Goal: Task Accomplishment & Management: Manage account settings

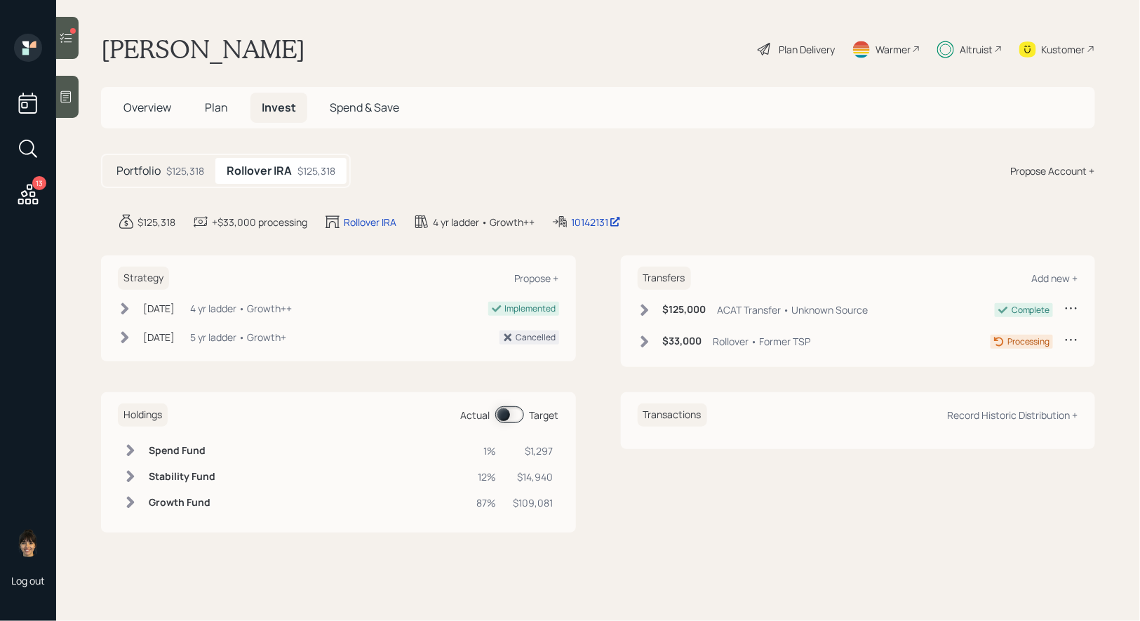
click at [68, 29] on div at bounding box center [67, 38] width 22 height 42
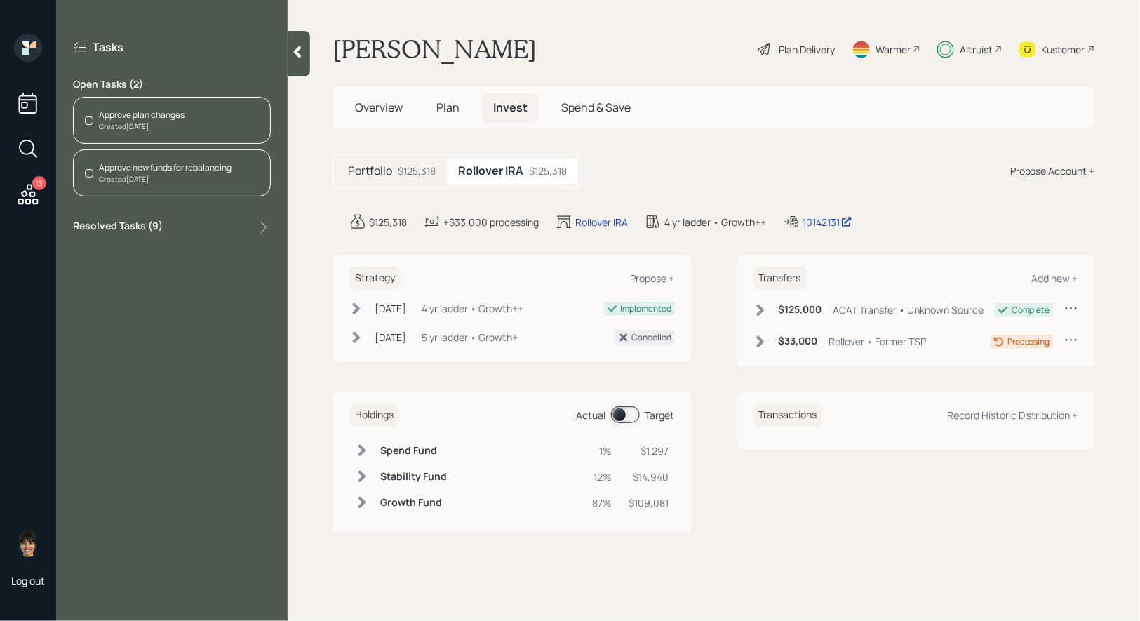
click at [161, 165] on div "Approve new funds for rebalancing" at bounding box center [165, 167] width 133 height 13
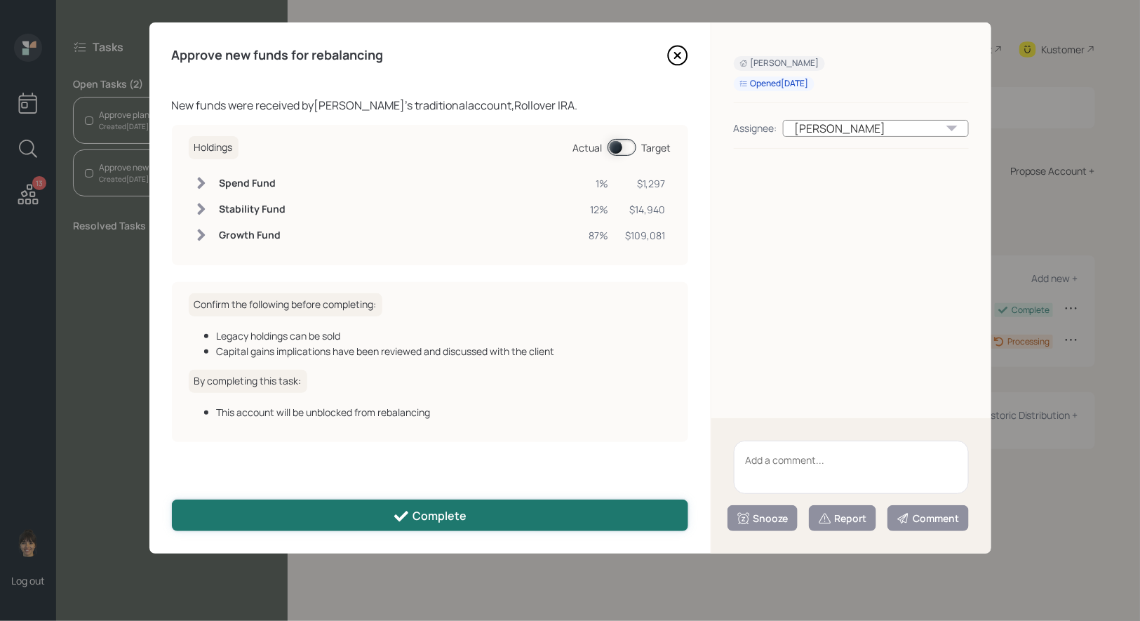
click at [441, 509] on div "Complete" at bounding box center [430, 516] width 74 height 17
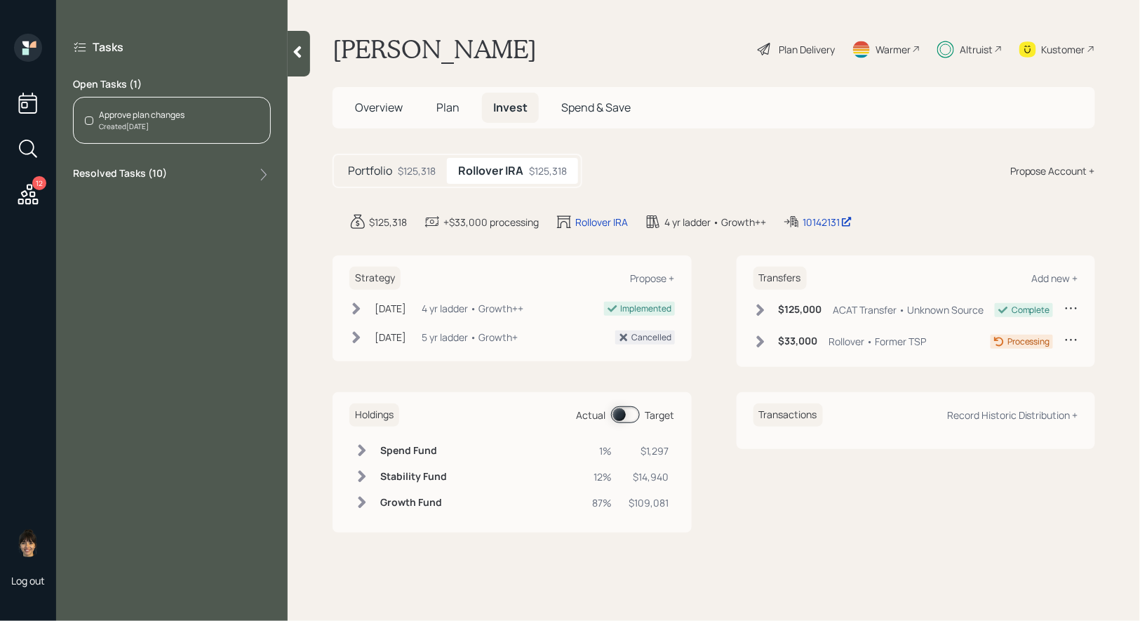
click at [154, 111] on div "Approve plan changes" at bounding box center [142, 115] width 86 height 13
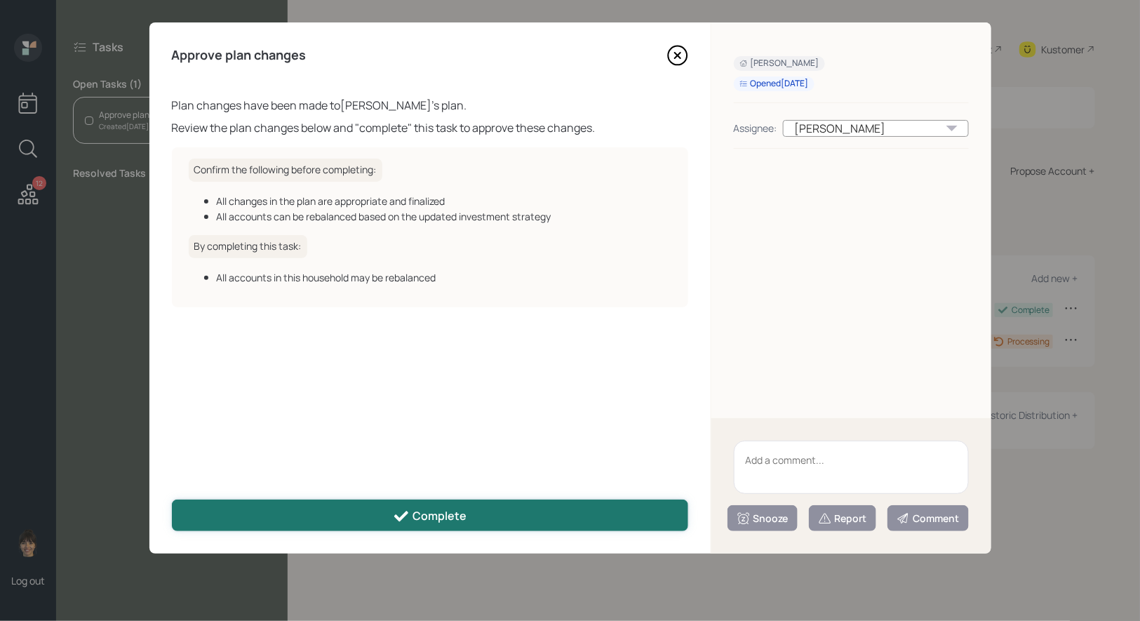
click at [340, 518] on button "Complete" at bounding box center [430, 515] width 516 height 32
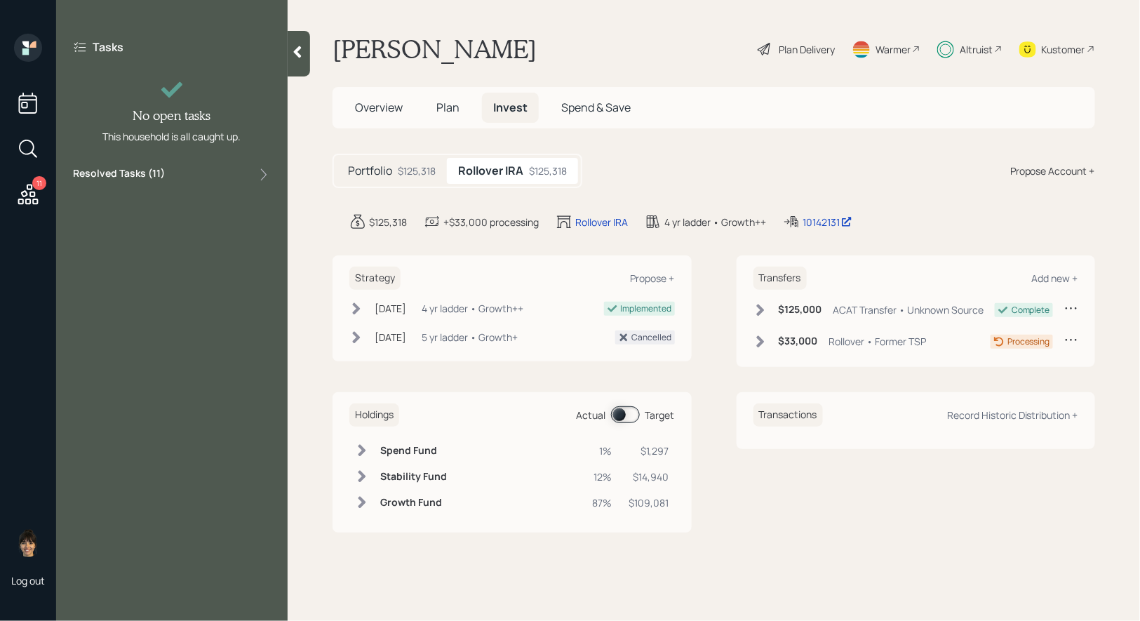
click at [29, 188] on icon at bounding box center [27, 194] width 25 height 25
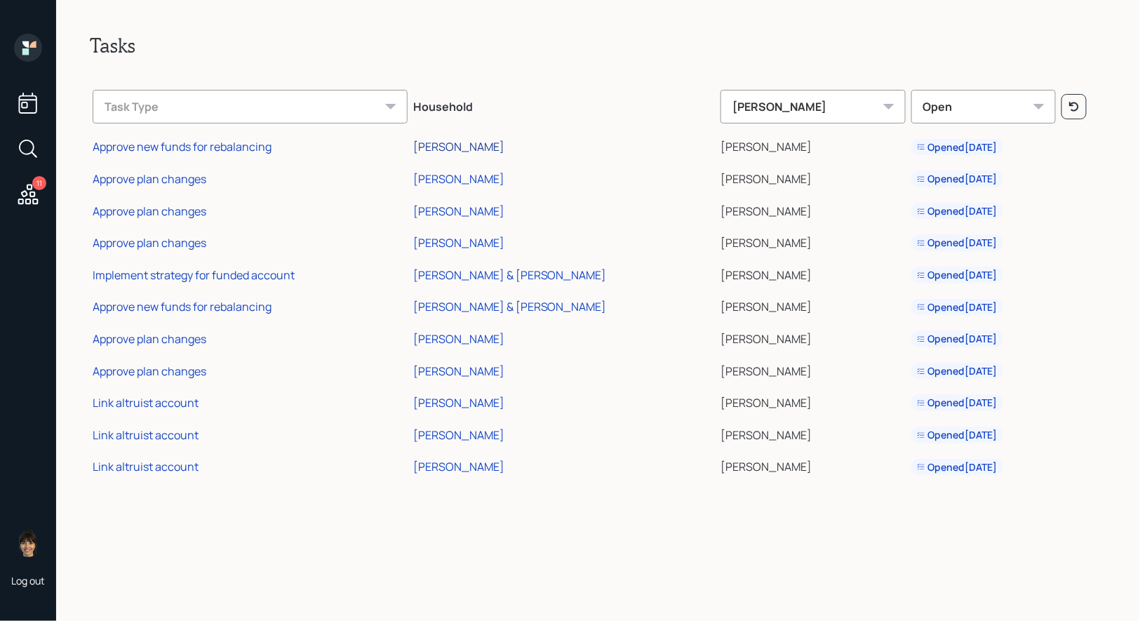
click at [504, 147] on div "[PERSON_NAME]" at bounding box center [458, 146] width 91 height 15
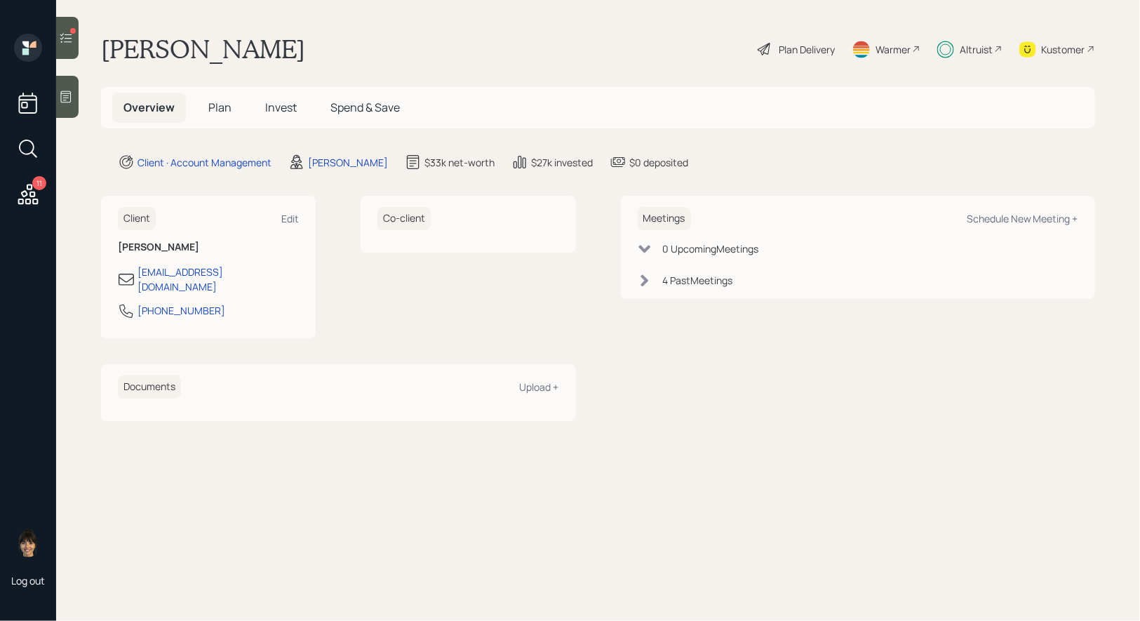
click at [68, 31] on icon at bounding box center [66, 38] width 14 height 14
